Goal: Obtain resource: Download file/media

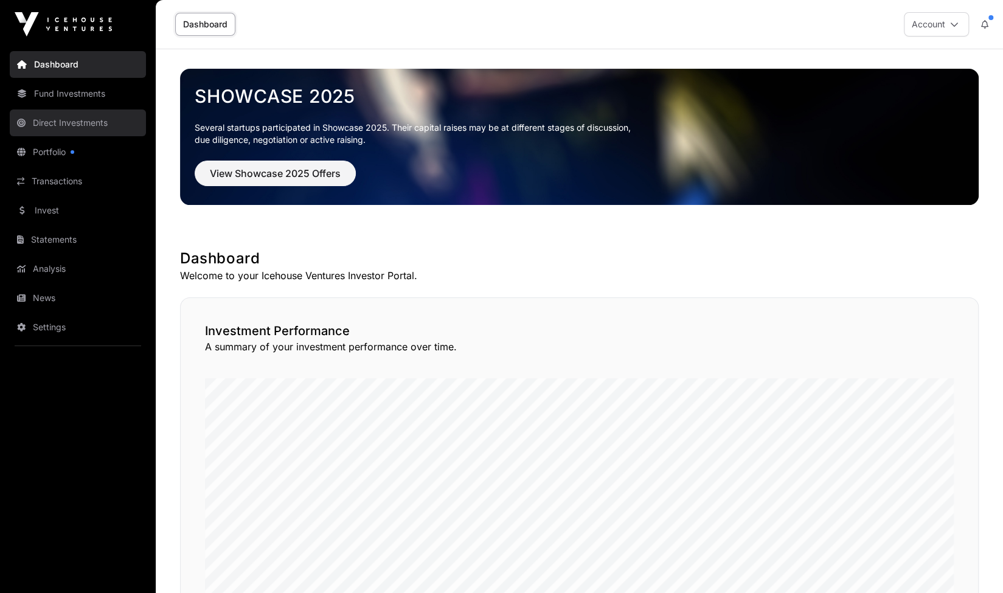
click at [83, 117] on link "Direct Investments" at bounding box center [78, 122] width 136 height 27
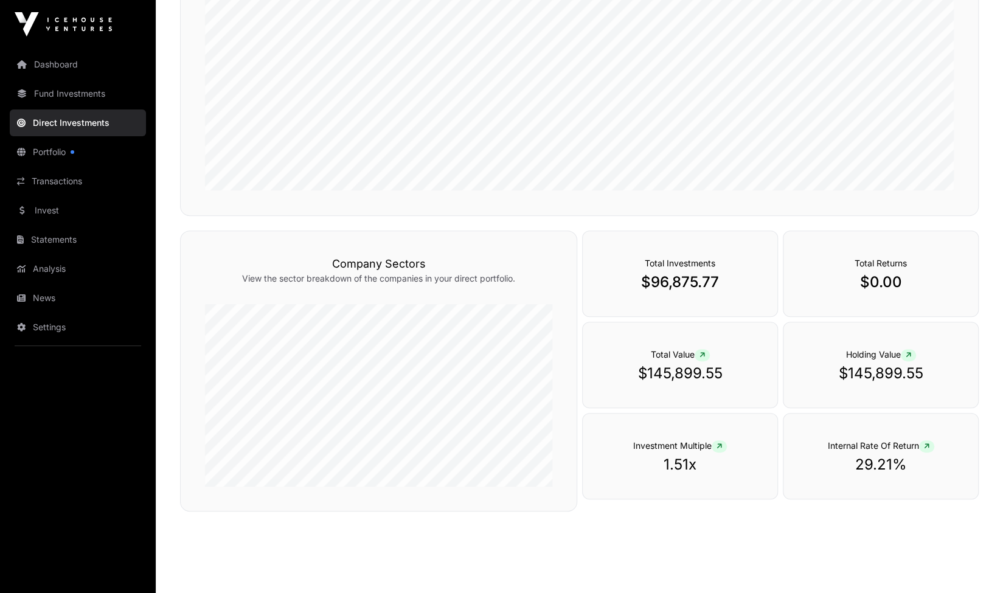
scroll to position [258, 0]
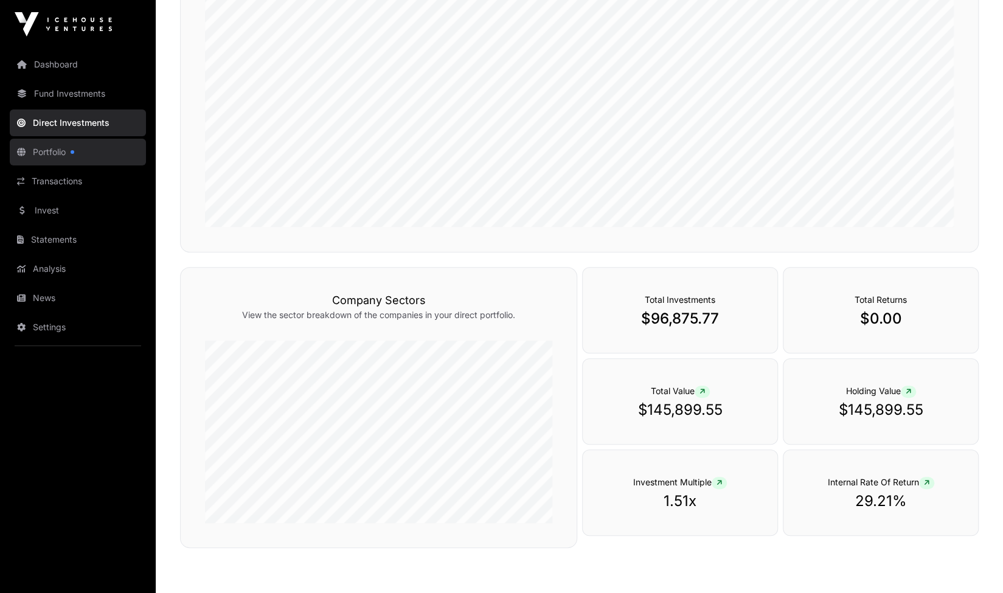
click at [49, 155] on link "Portfolio" at bounding box center [78, 152] width 136 height 27
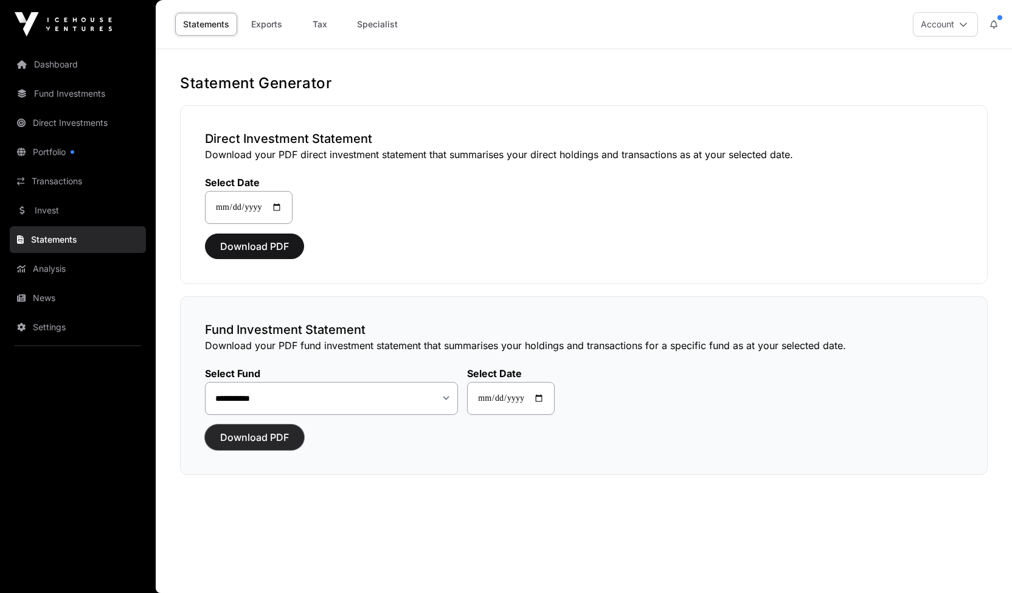
click at [272, 440] on span "Download PDF" at bounding box center [254, 437] width 69 height 15
